Goal: Find contact information: Find contact information

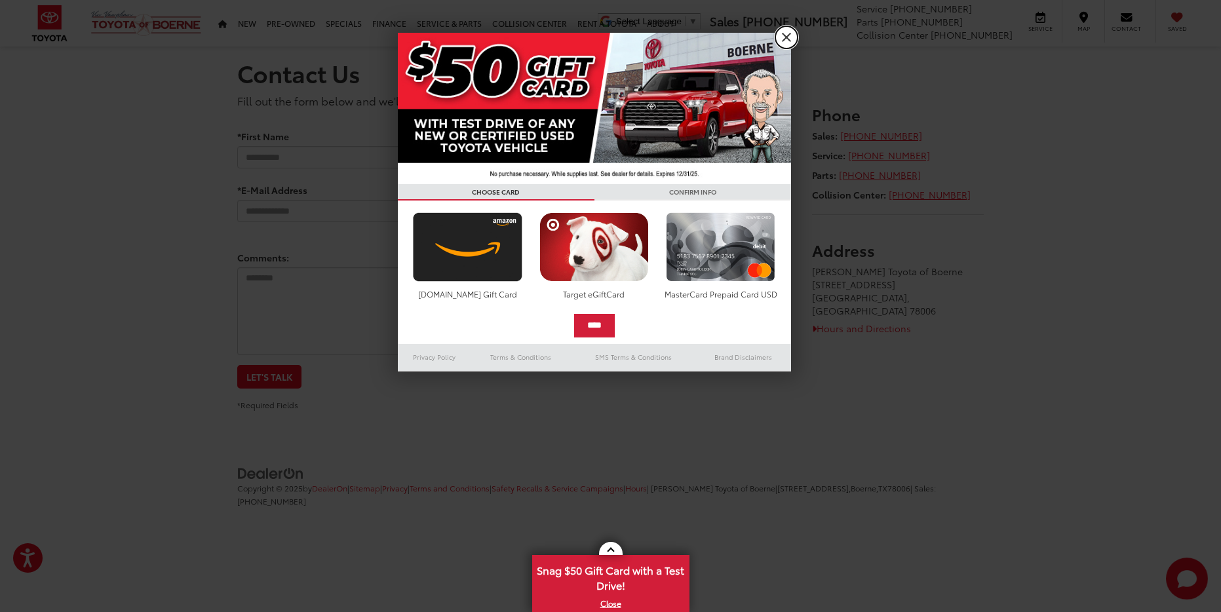
click at [790, 34] on link "X" at bounding box center [786, 37] width 22 height 22
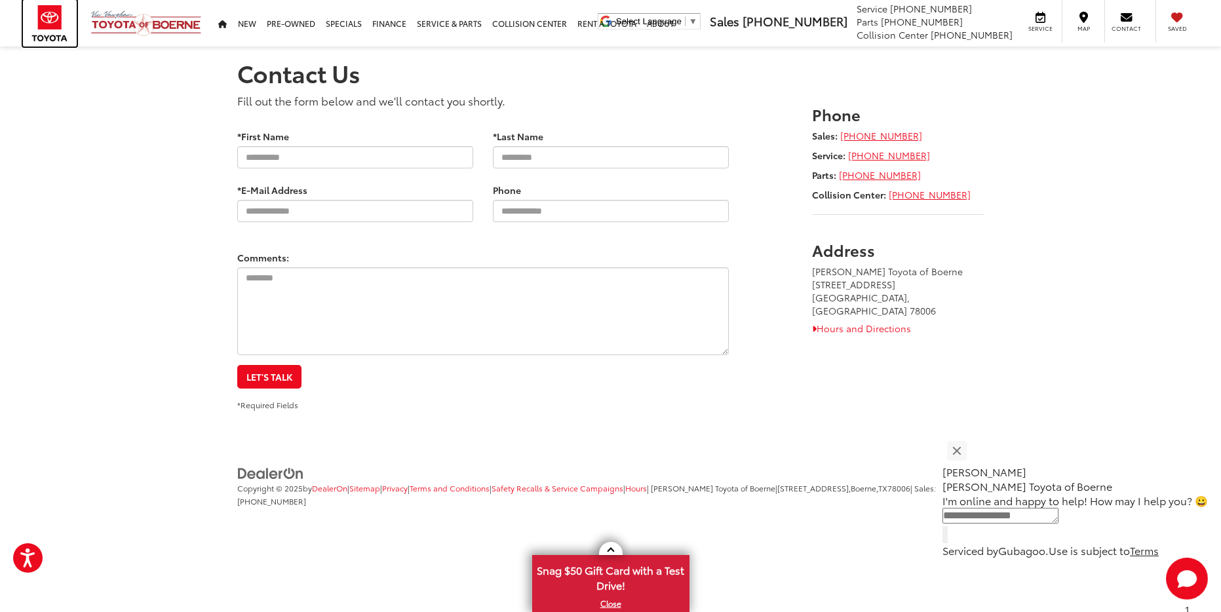
click at [41, 28] on img at bounding box center [50, 23] width 54 height 47
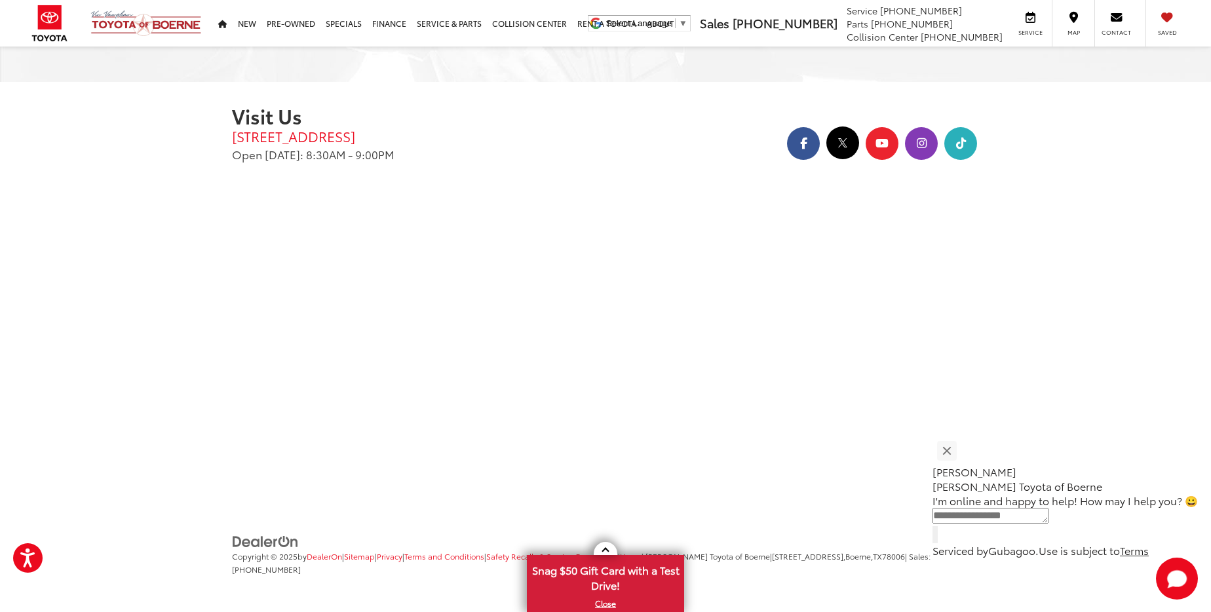
scroll to position [2161, 0]
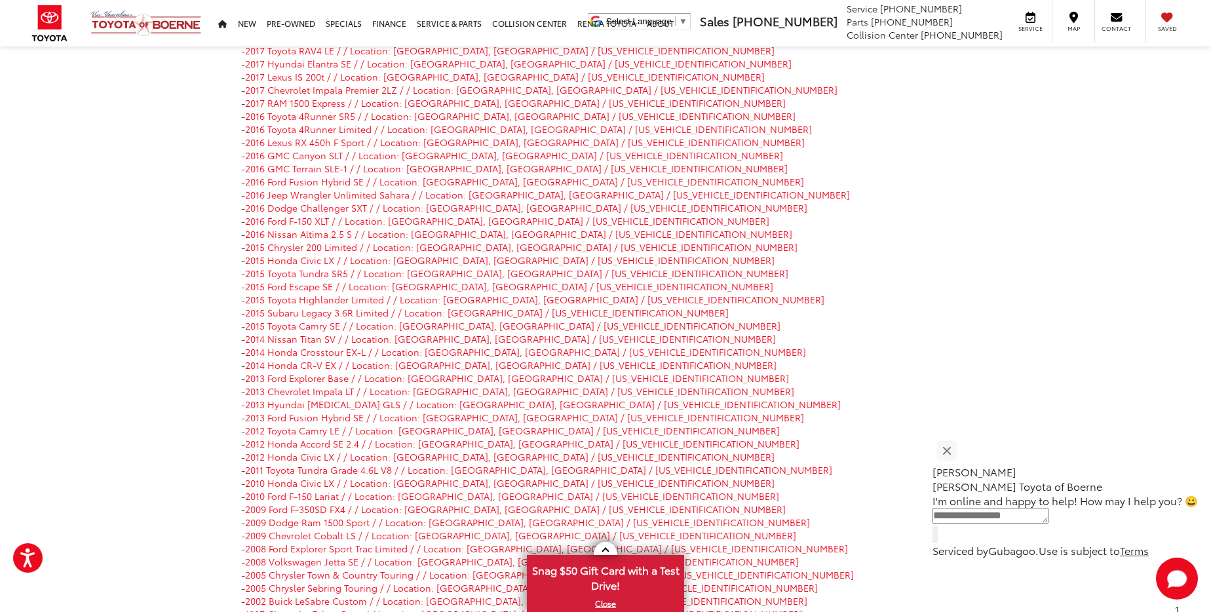
scroll to position [16116, 0]
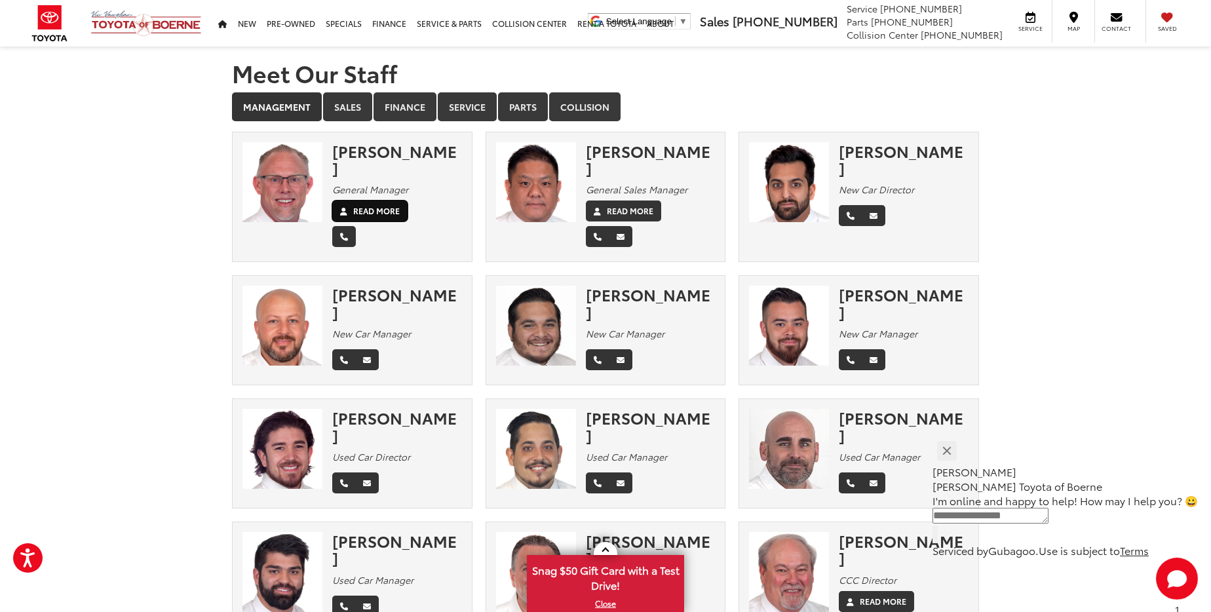
click at [386, 205] on label "Read More" at bounding box center [376, 211] width 47 height 12
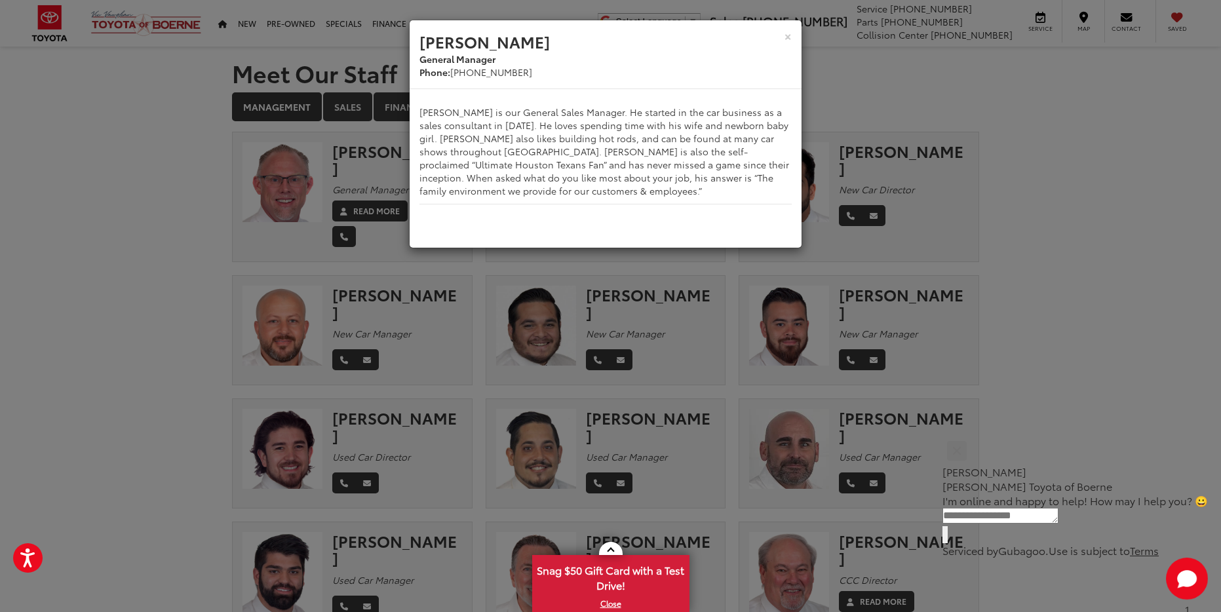
click at [137, 155] on div "× [PERSON_NAME] General Manager Phone: [PHONE_NUMBER] [PERSON_NAME] is our Gene…" at bounding box center [610, 306] width 1221 height 612
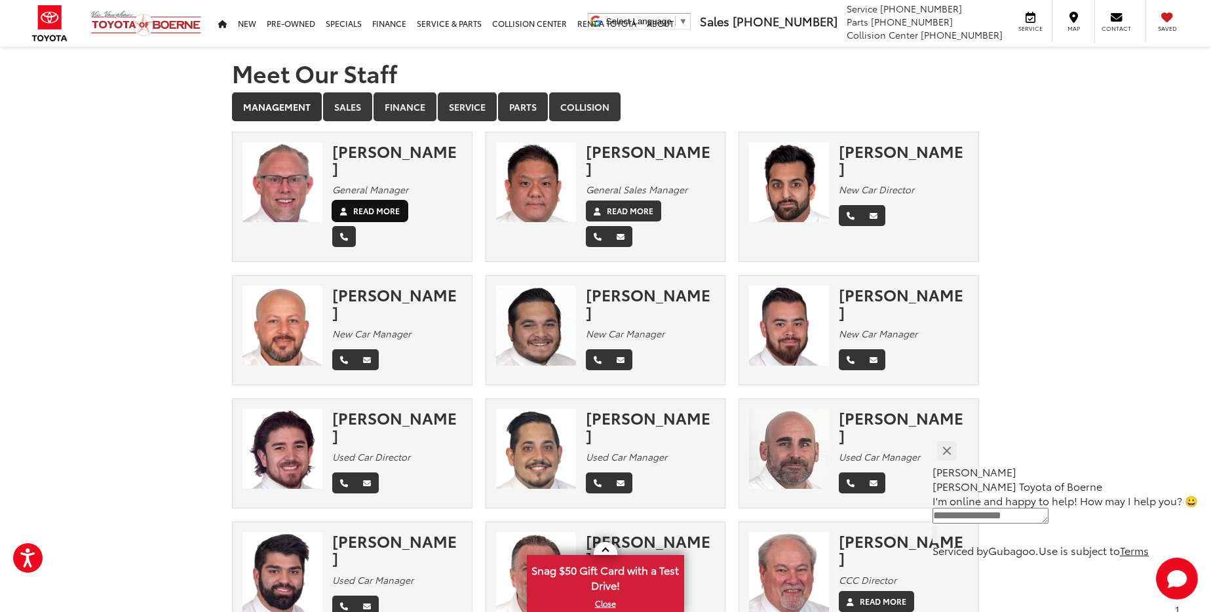
scroll to position [3, 0]
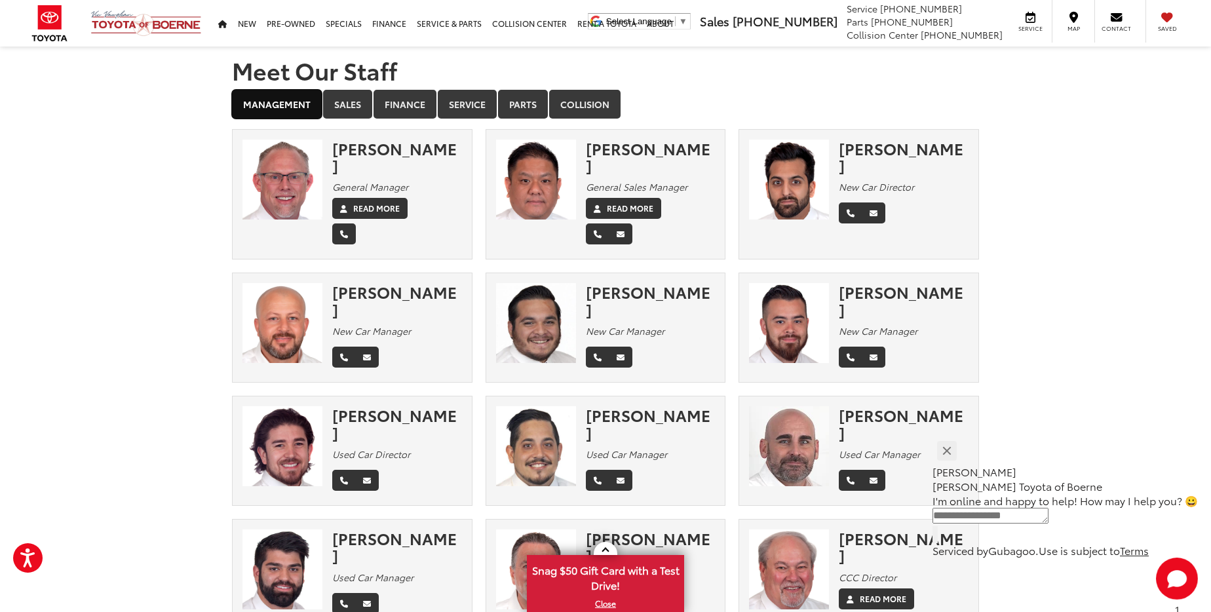
click at [280, 109] on link "Management" at bounding box center [277, 104] width 90 height 29
click at [273, 107] on link "Management" at bounding box center [277, 104] width 90 height 29
click at [356, 94] on link "Sales" at bounding box center [347, 104] width 49 height 29
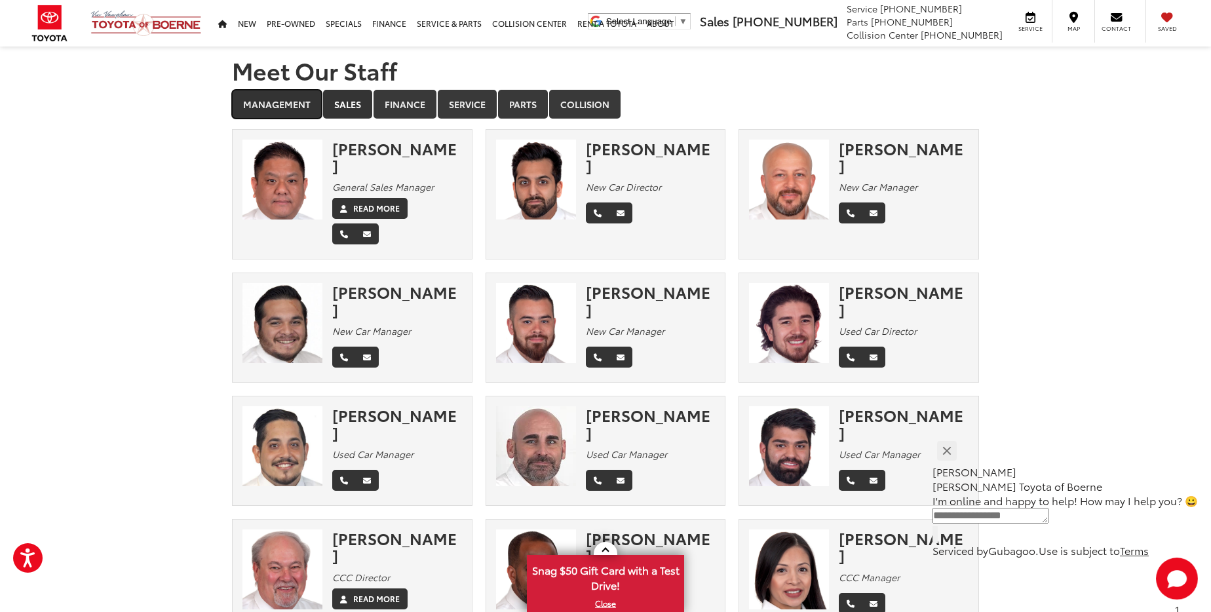
click at [262, 102] on link "Management" at bounding box center [277, 104] width 90 height 29
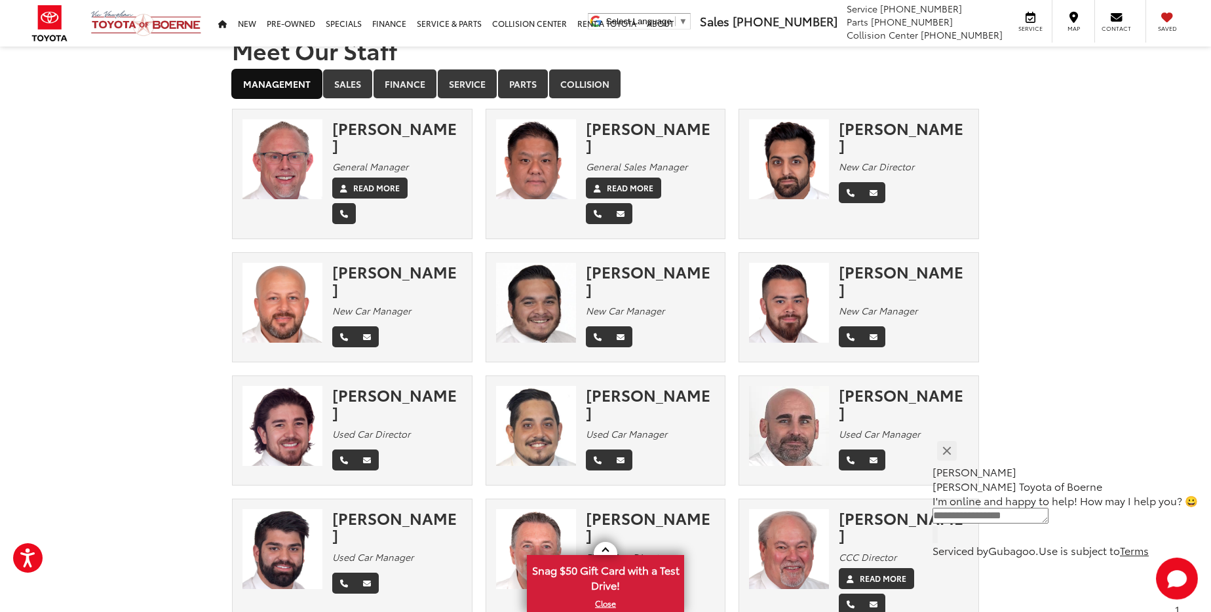
scroll to position [0, 0]
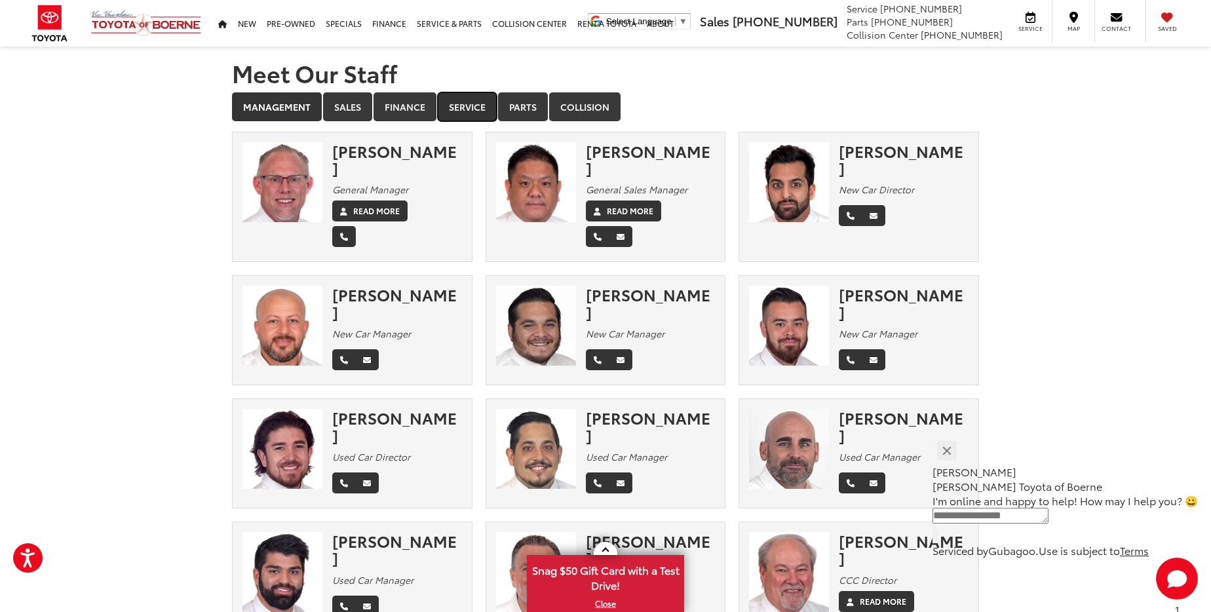
click at [455, 111] on link "Service" at bounding box center [467, 106] width 59 height 29
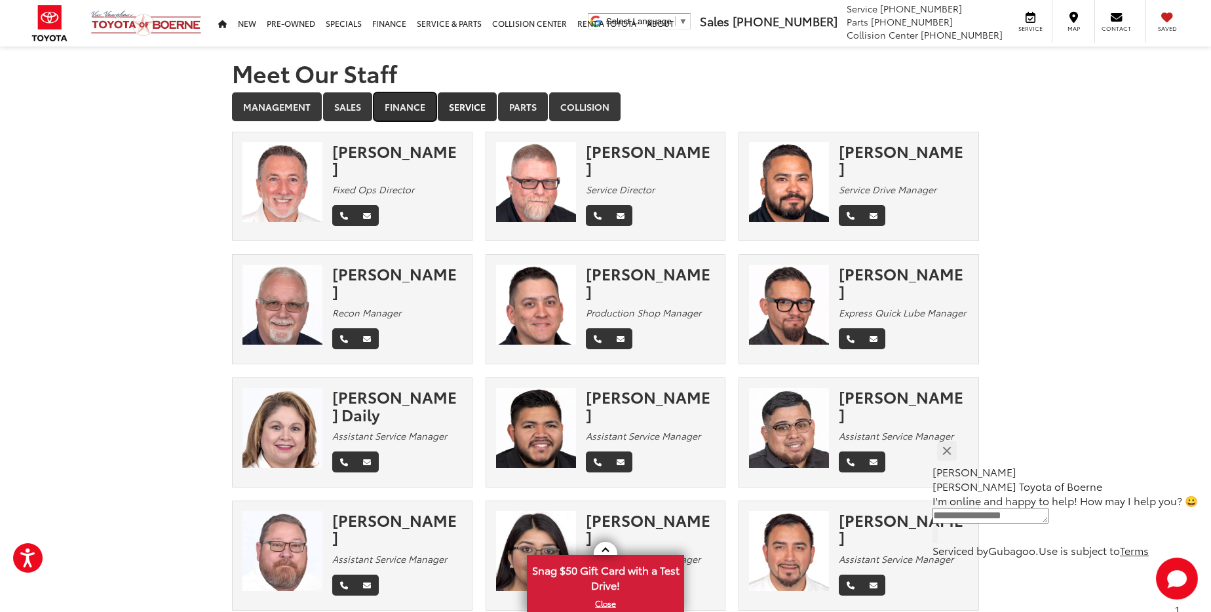
click at [408, 106] on link "Finance" at bounding box center [405, 106] width 63 height 29
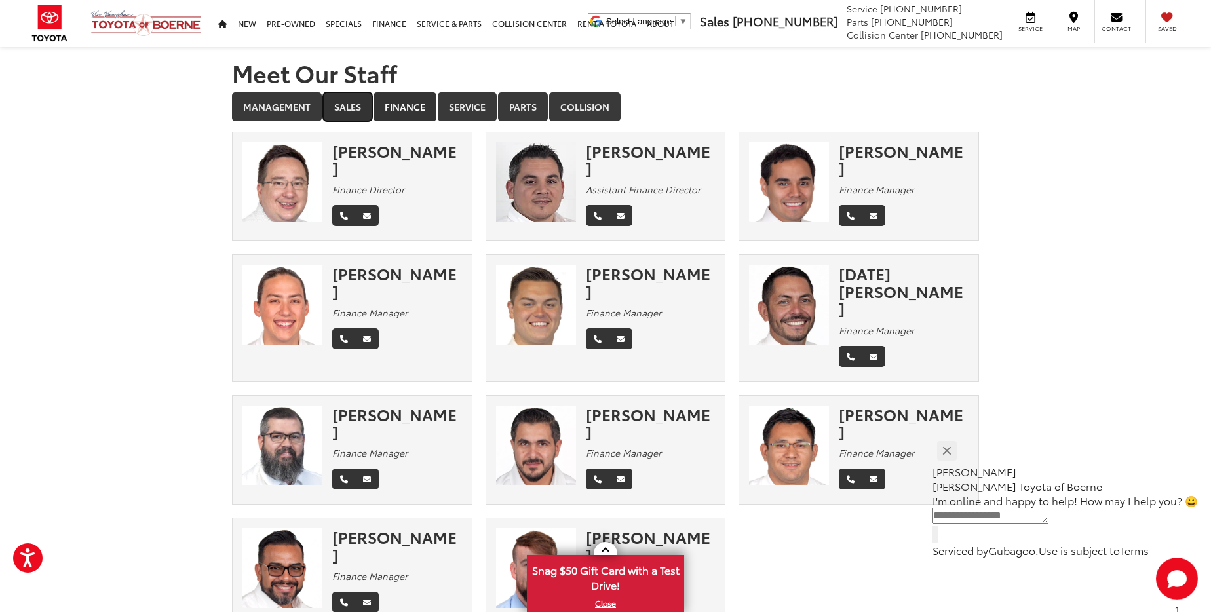
click at [339, 101] on link "Sales" at bounding box center [347, 106] width 49 height 29
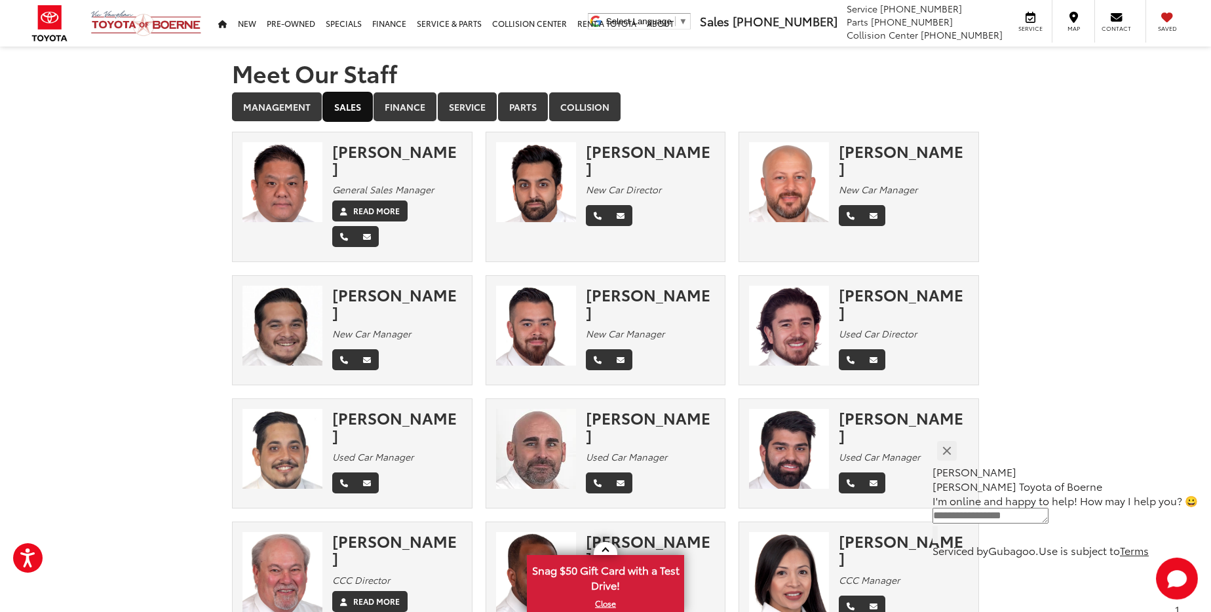
click at [348, 112] on link "Sales" at bounding box center [347, 106] width 49 height 29
